Goal: Obtain resource: Obtain resource

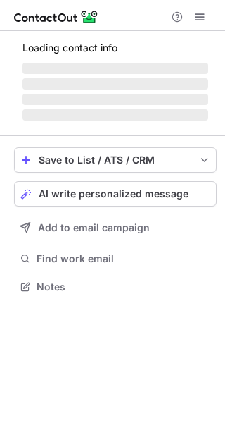
scroll to position [273, 225]
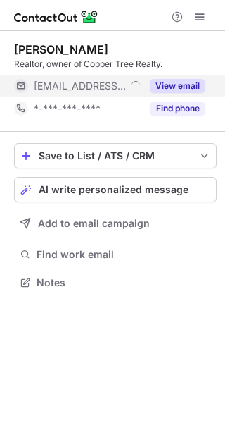
click at [168, 85] on button "View email" at bounding box center [178, 86] width 56 height 14
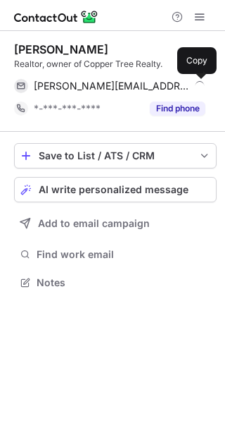
click at [197, 87] on span at bounding box center [198, 85] width 11 height 11
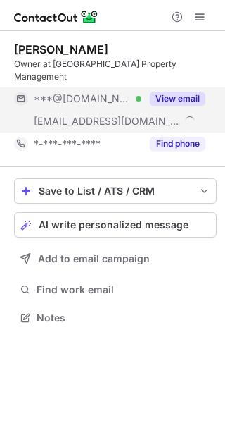
scroll to position [295, 225]
click at [186, 92] on button "View email" at bounding box center [178, 99] width 56 height 14
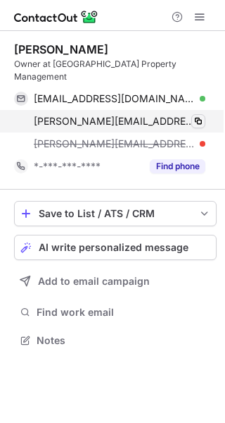
scroll to position [318, 225]
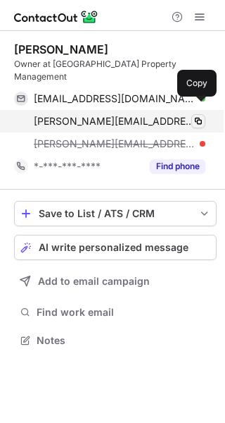
click at [199, 115] on span at bounding box center [198, 120] width 11 height 11
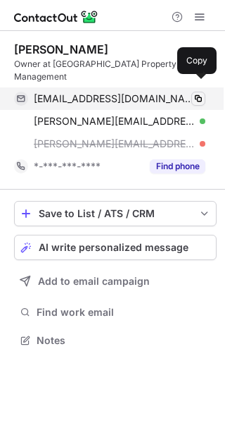
click at [199, 93] on span at bounding box center [198, 98] width 11 height 11
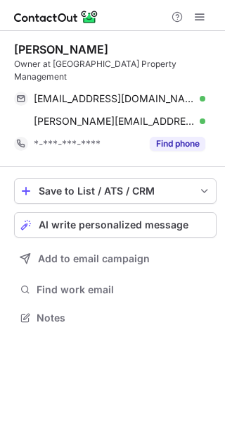
scroll to position [295, 225]
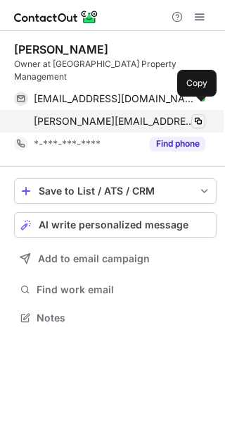
click at [194, 115] on span at bounding box center [198, 120] width 11 height 11
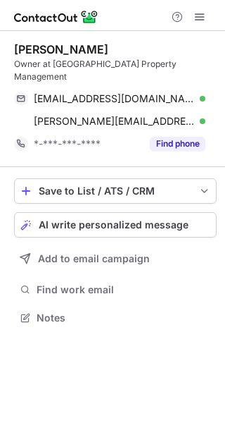
scroll to position [295, 225]
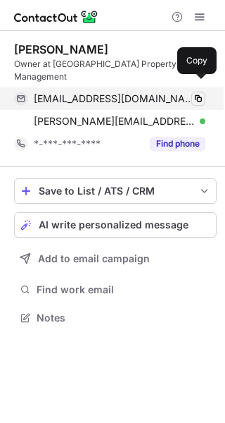
click at [199, 93] on span at bounding box center [198, 98] width 11 height 11
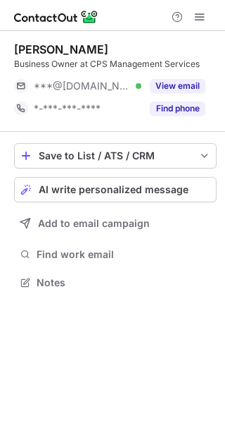
scroll to position [273, 225]
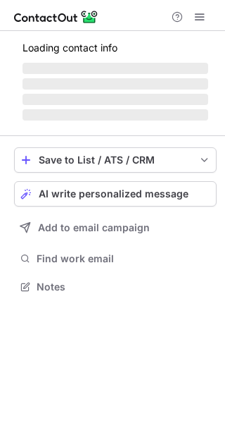
scroll to position [273, 225]
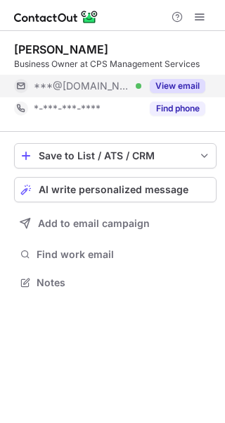
click at [181, 88] on button "View email" at bounding box center [178, 86] width 56 height 14
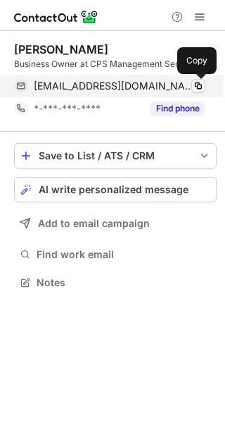
click at [199, 85] on span at bounding box center [198, 85] width 11 height 11
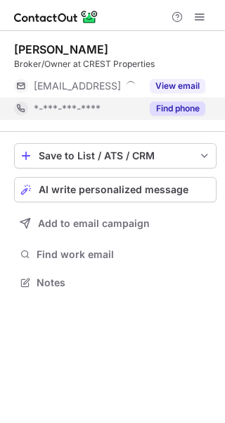
scroll to position [273, 225]
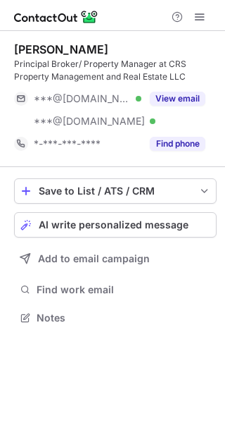
scroll to position [308, 225]
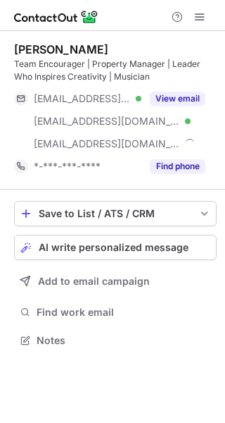
scroll to position [330, 225]
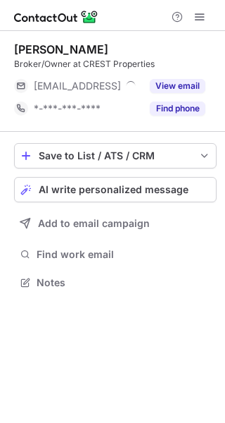
scroll to position [273, 225]
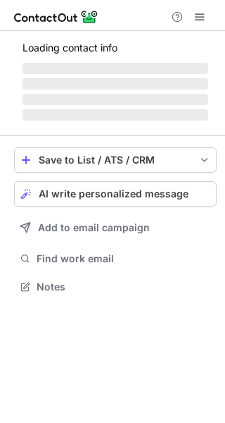
scroll to position [308, 225]
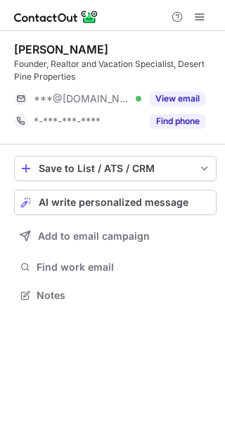
scroll to position [285, 225]
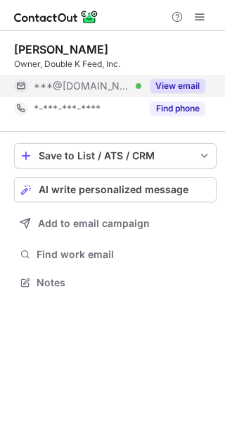
scroll to position [273, 225]
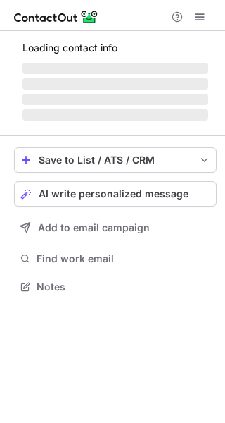
scroll to position [273, 225]
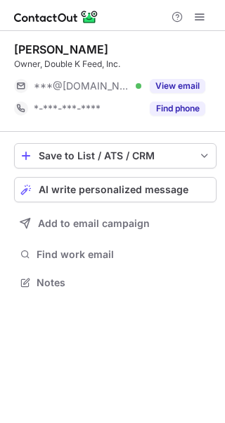
click at [183, 80] on button "View email" at bounding box center [178, 86] width 56 height 14
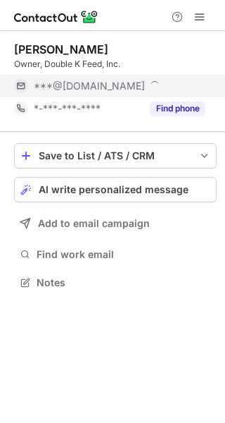
scroll to position [295, 225]
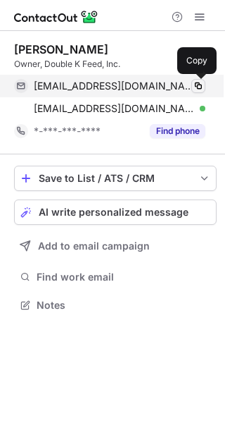
click at [197, 85] on span at bounding box center [198, 85] width 11 height 11
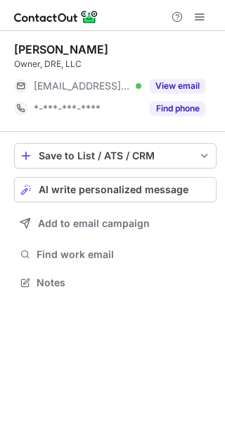
scroll to position [273, 225]
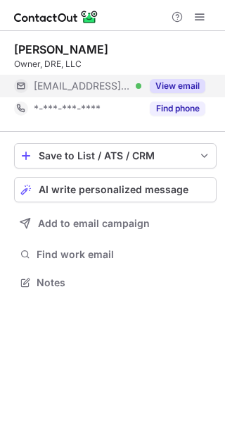
click at [178, 94] on div "View email" at bounding box center [174, 86] width 64 height 23
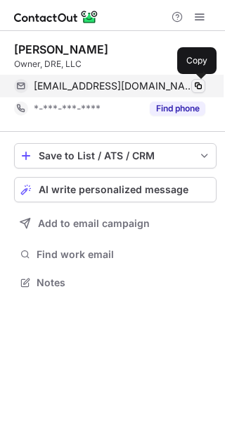
click at [200, 86] on span at bounding box center [198, 85] width 11 height 11
